Goal: Obtain resource: Obtain resource

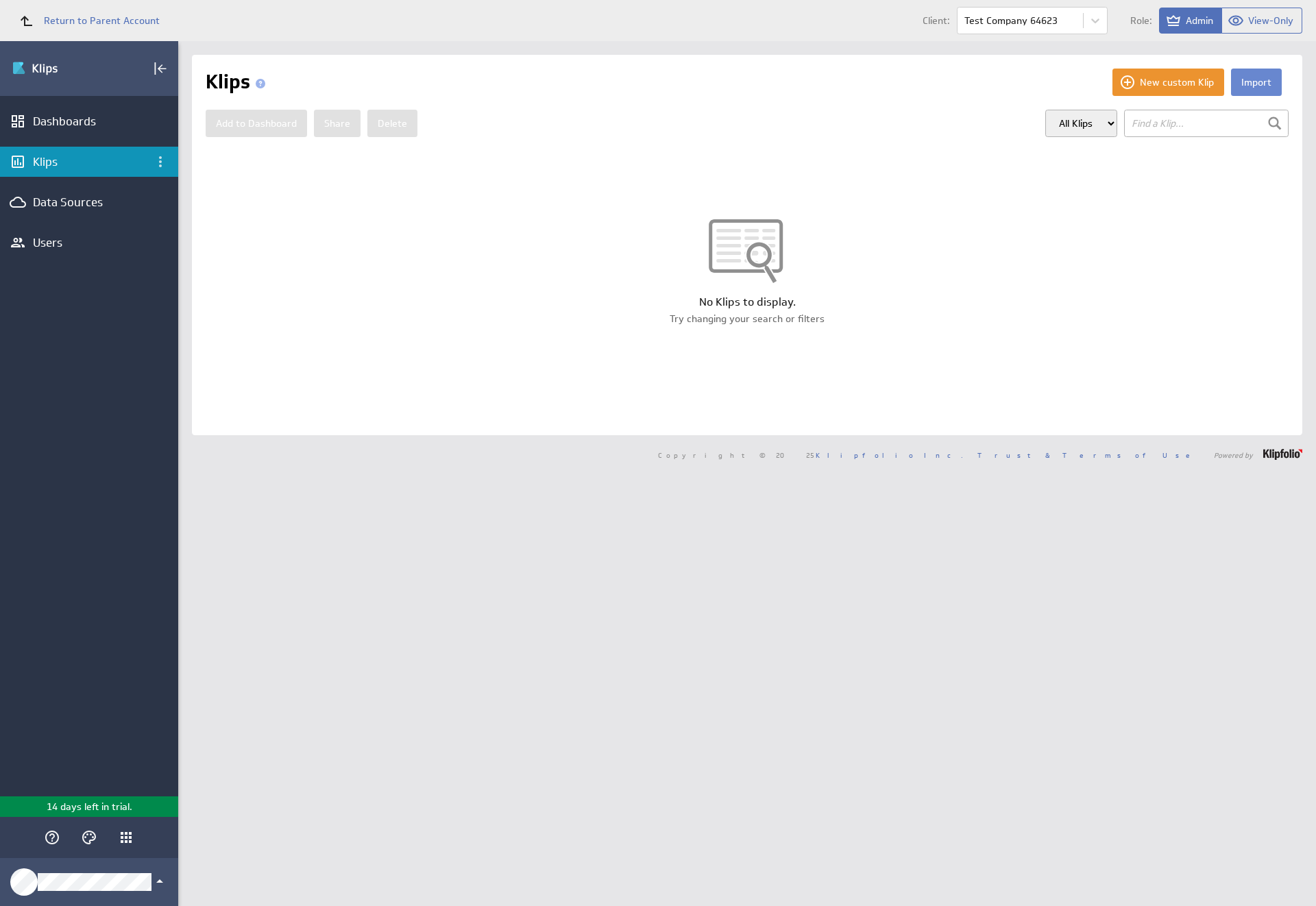
click at [1246, 82] on button "Import" at bounding box center [1257, 82] width 51 height 27
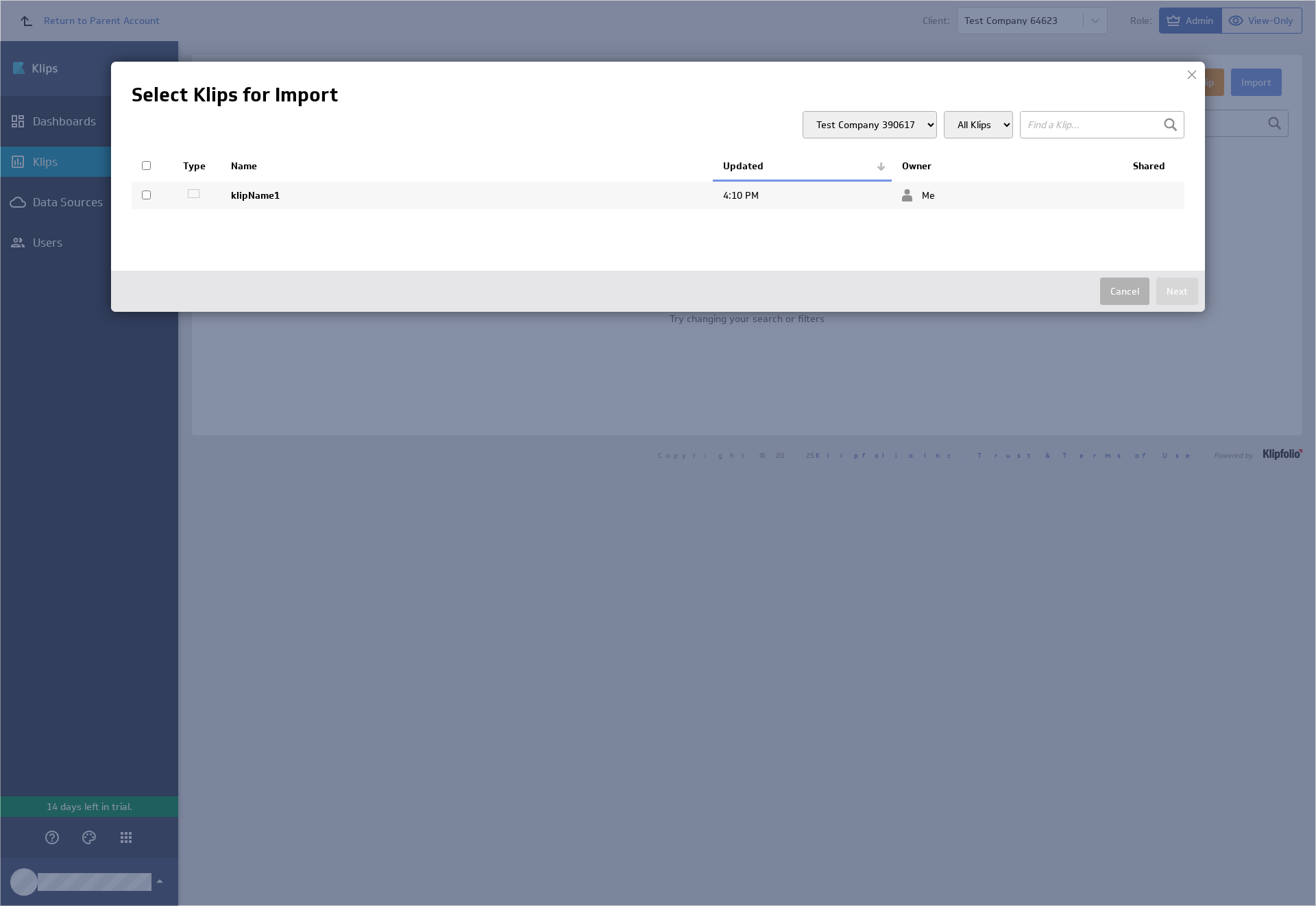
click at [146, 195] on input "checkbox" at bounding box center [146, 195] width 9 height 9
checkbox input "true"
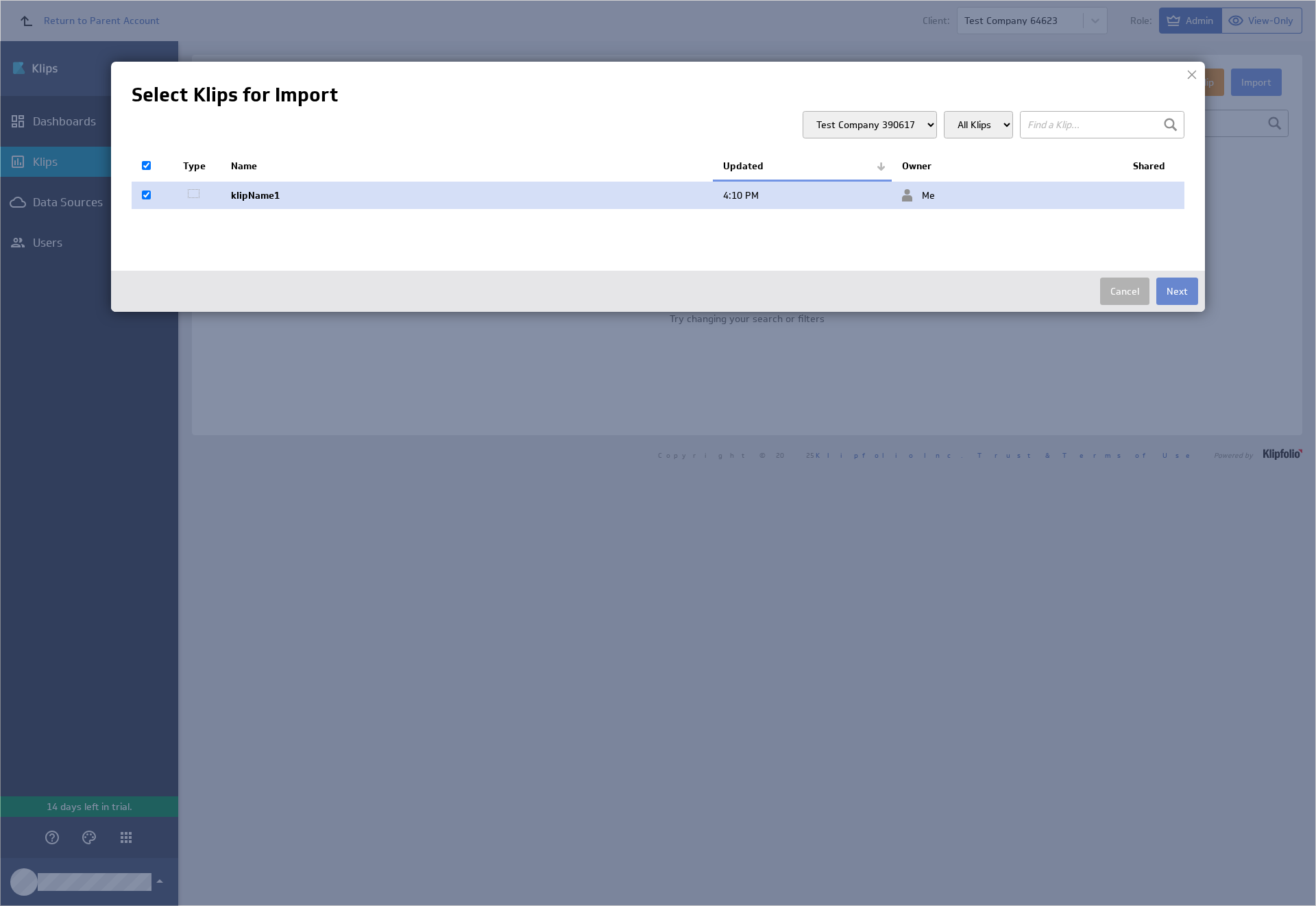
click at [1177, 291] on button "Next" at bounding box center [1177, 291] width 42 height 27
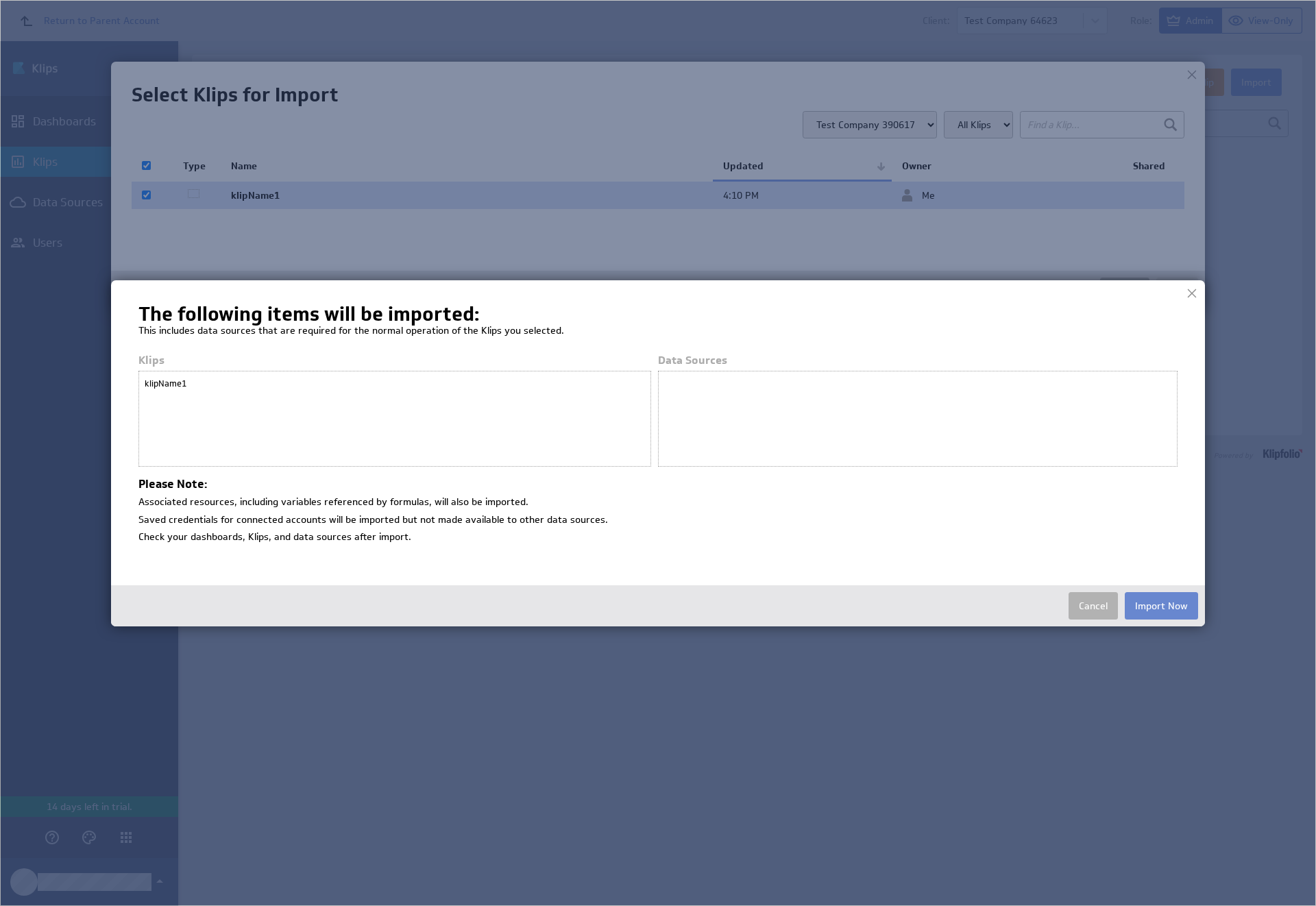
click at [1161, 606] on button "Import Now" at bounding box center [1162, 606] width 73 height 27
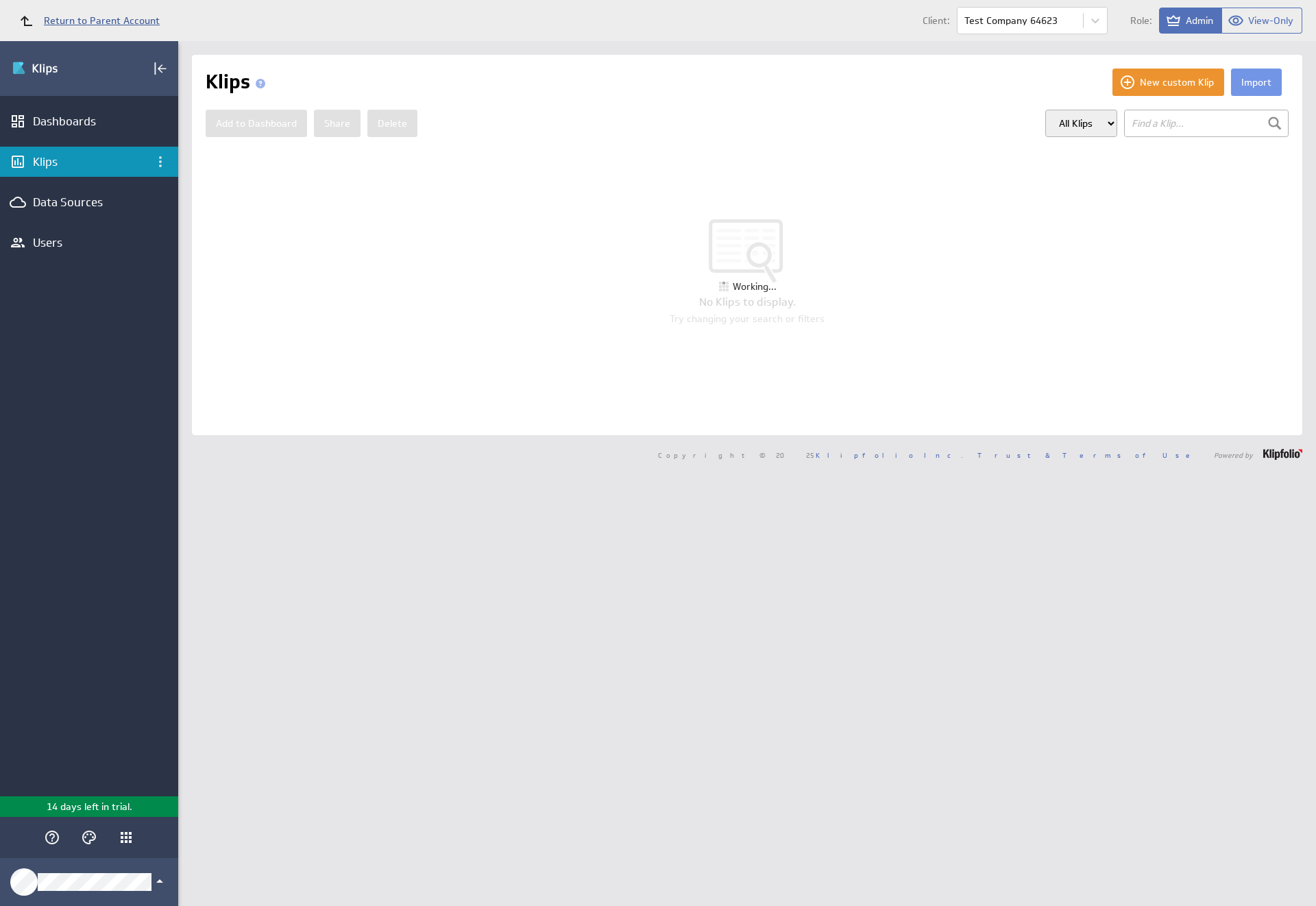
click at [83, 21] on span "Return to Parent Account" at bounding box center [101, 20] width 116 height 10
